Goal: Information Seeking & Learning: Find specific fact

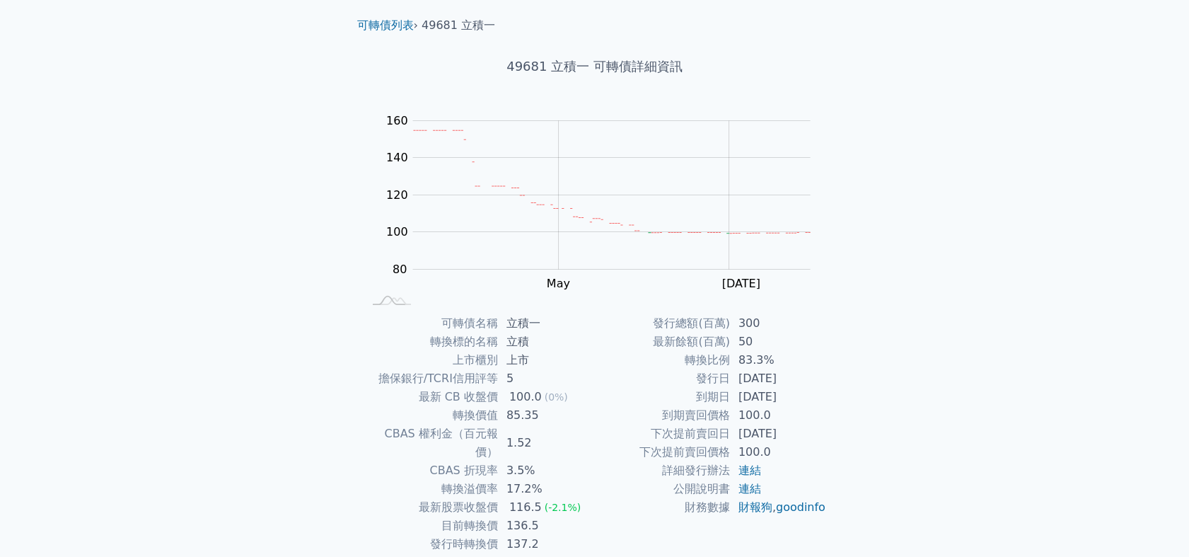
scroll to position [98, 0]
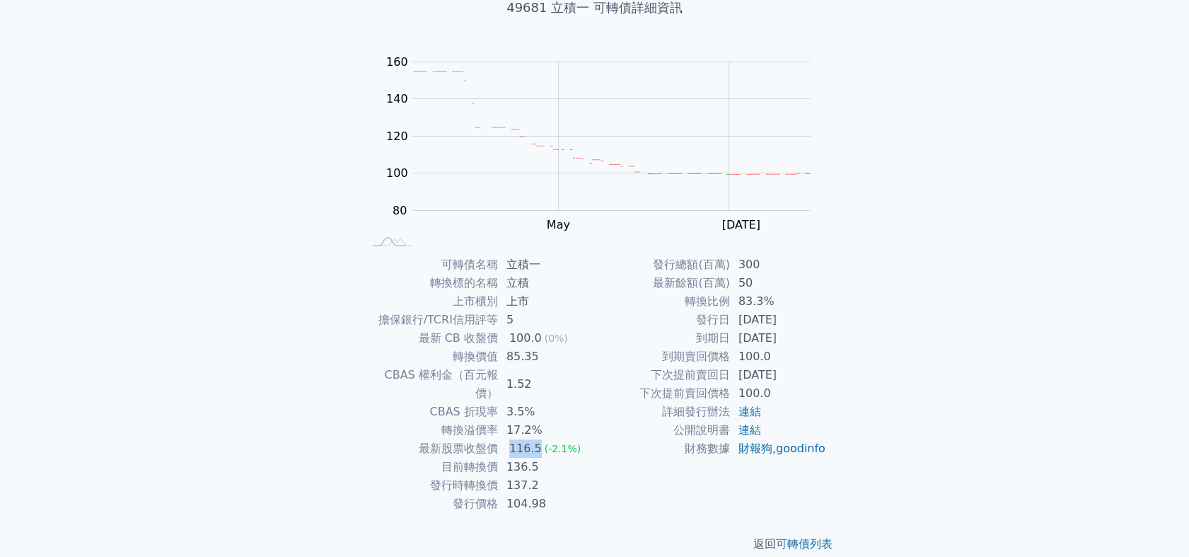
drag, startPoint x: 509, startPoint y: 427, endPoint x: 537, endPoint y: 430, distance: 27.7
click at [537, 439] on div "116.5" at bounding box center [525, 448] width 38 height 18
drag, startPoint x: 537, startPoint y: 430, endPoint x: 507, endPoint y: 444, distance: 32.9
click at [507, 458] on td "136.5" at bounding box center [546, 467] width 97 height 18
drag, startPoint x: 509, startPoint y: 448, endPoint x: 542, endPoint y: 452, distance: 33.5
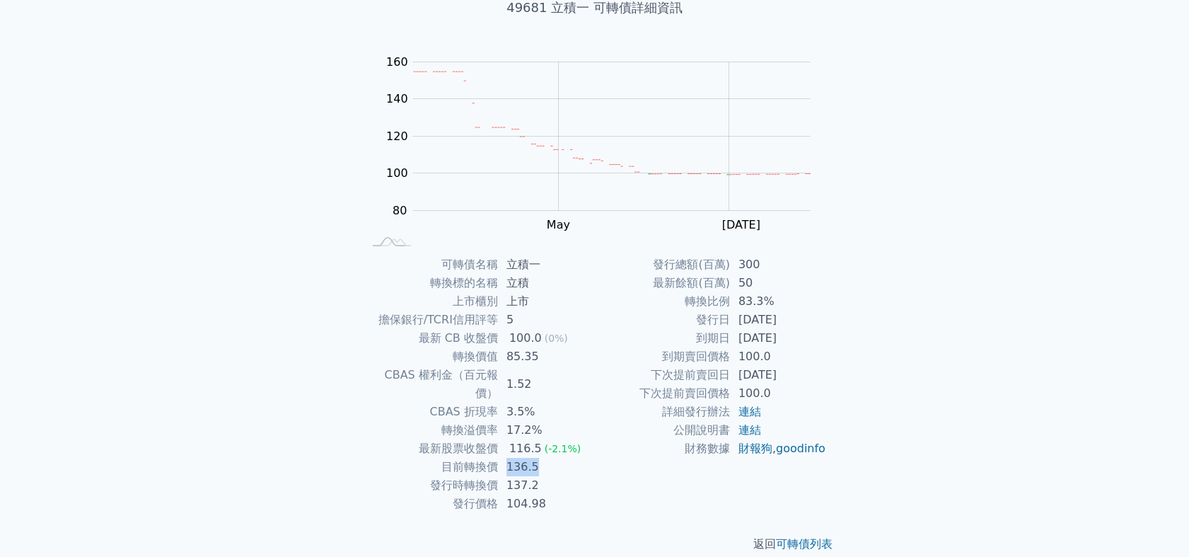
click at [542, 458] on td "136.5" at bounding box center [546, 467] width 97 height 18
drag, startPoint x: 542, startPoint y: 452, endPoint x: 511, endPoint y: 429, distance: 39.1
click at [511, 439] on div "116.5" at bounding box center [525, 448] width 38 height 18
drag, startPoint x: 511, startPoint y: 428, endPoint x: 538, endPoint y: 436, distance: 28.0
click at [538, 439] on div "116.5" at bounding box center [525, 448] width 38 height 18
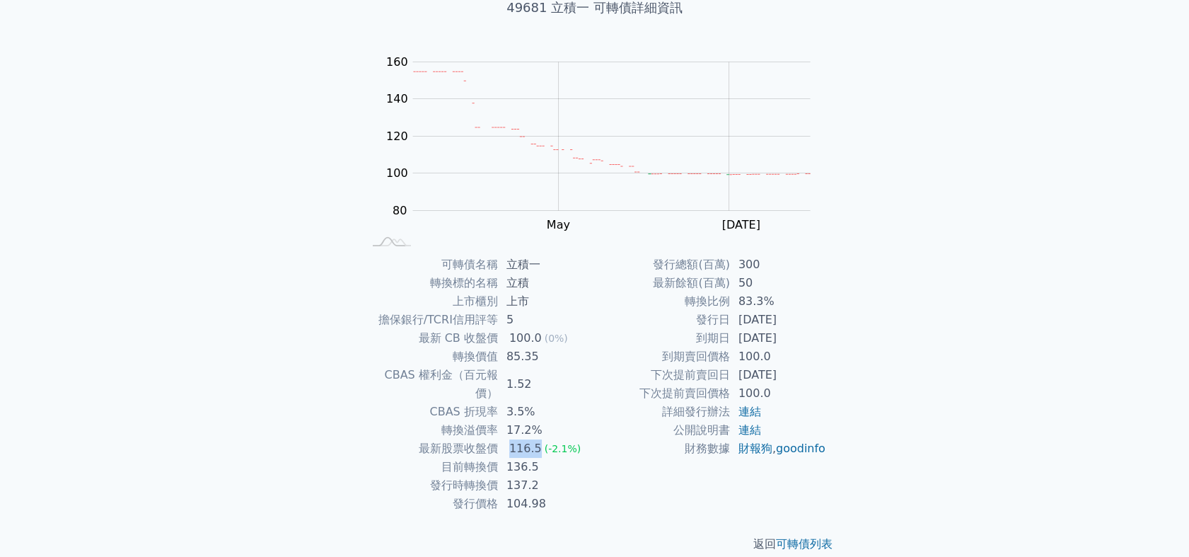
drag, startPoint x: 739, startPoint y: 335, endPoint x: 806, endPoint y: 340, distance: 66.7
click at [806, 340] on td "[DATE]" at bounding box center [778, 338] width 97 height 18
